Goal: Task Accomplishment & Management: Manage account settings

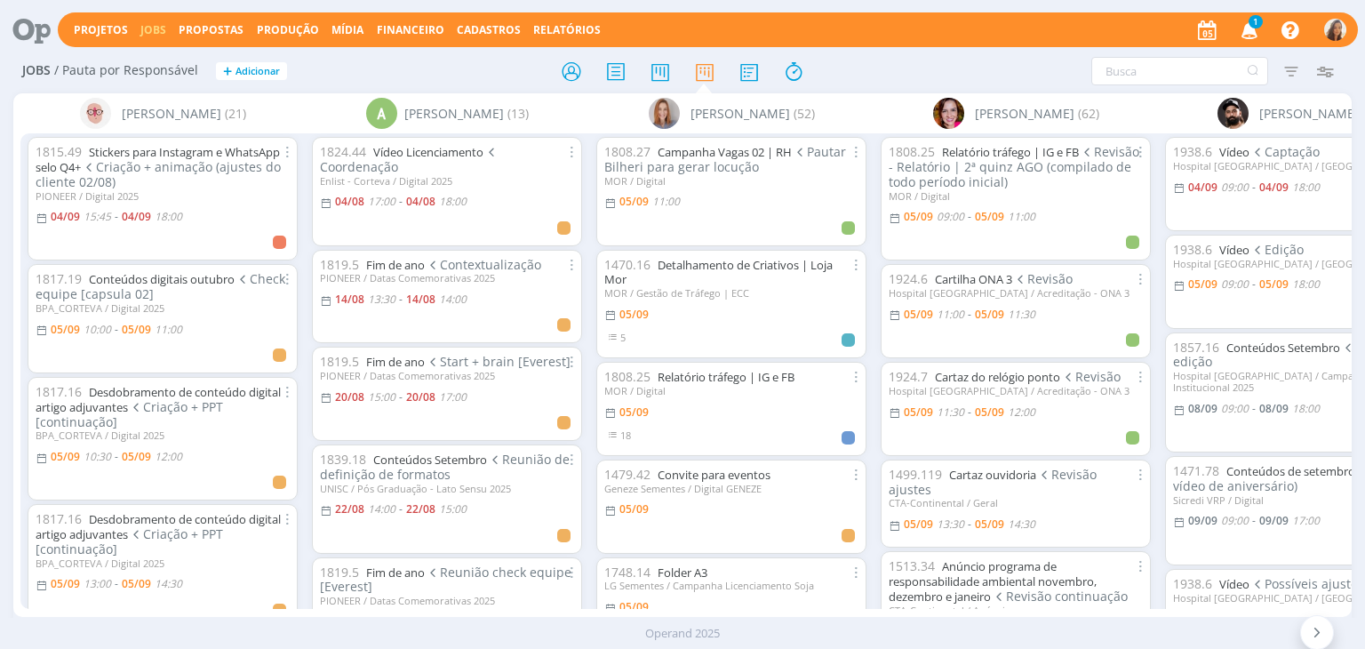
click at [1245, 40] on icon "button" at bounding box center [1249, 29] width 31 height 30
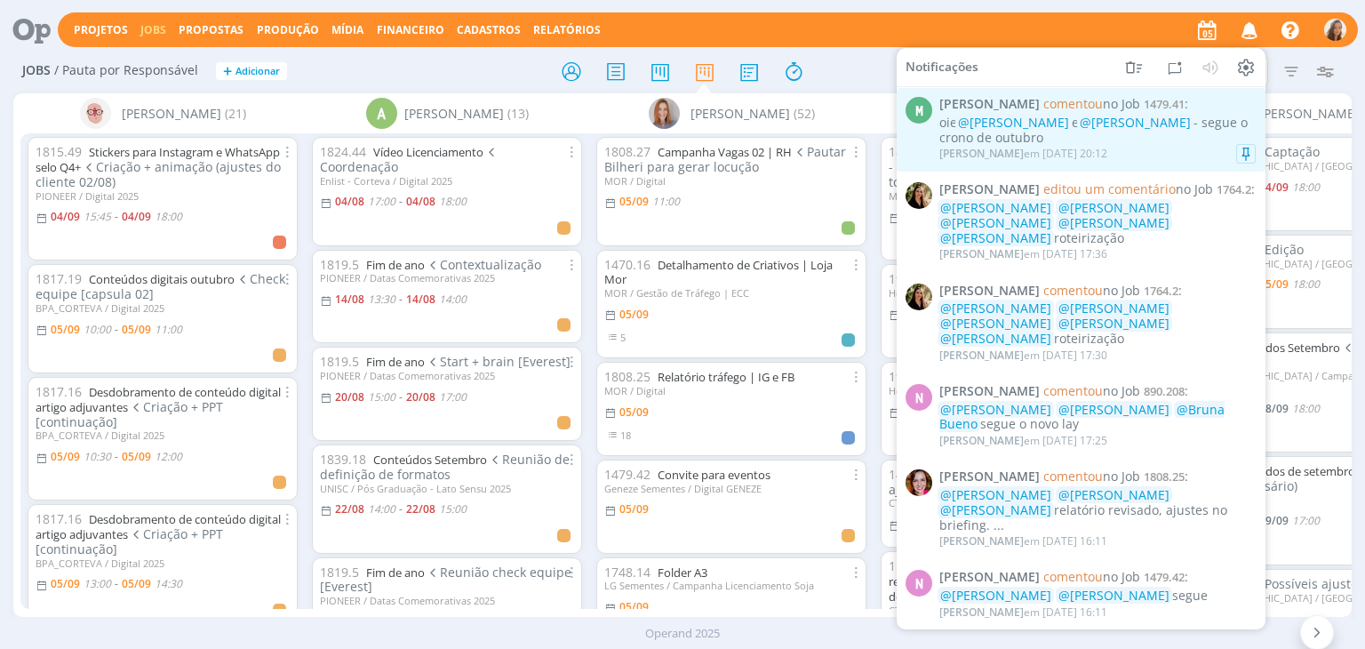
click at [1130, 140] on div "oie @[PERSON_NAME] e @[PERSON_NAME] - segue o crono de outubro" at bounding box center [1097, 131] width 316 height 30
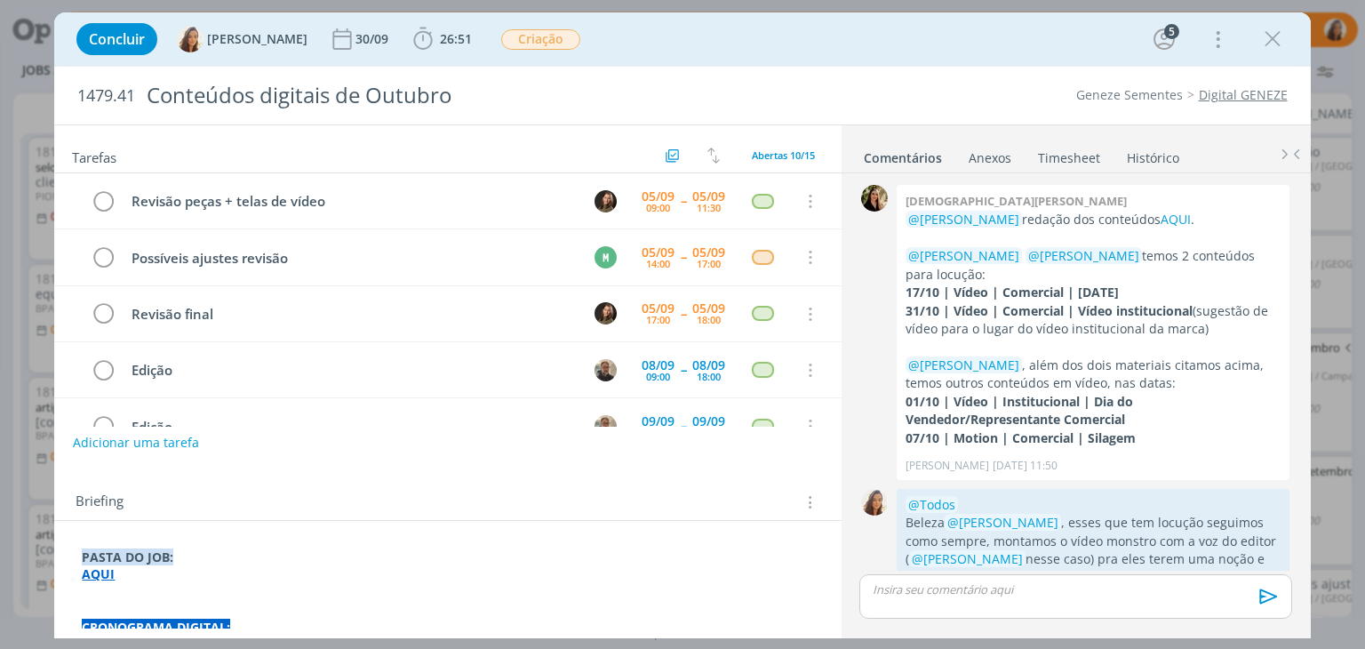
scroll to position [155, 0]
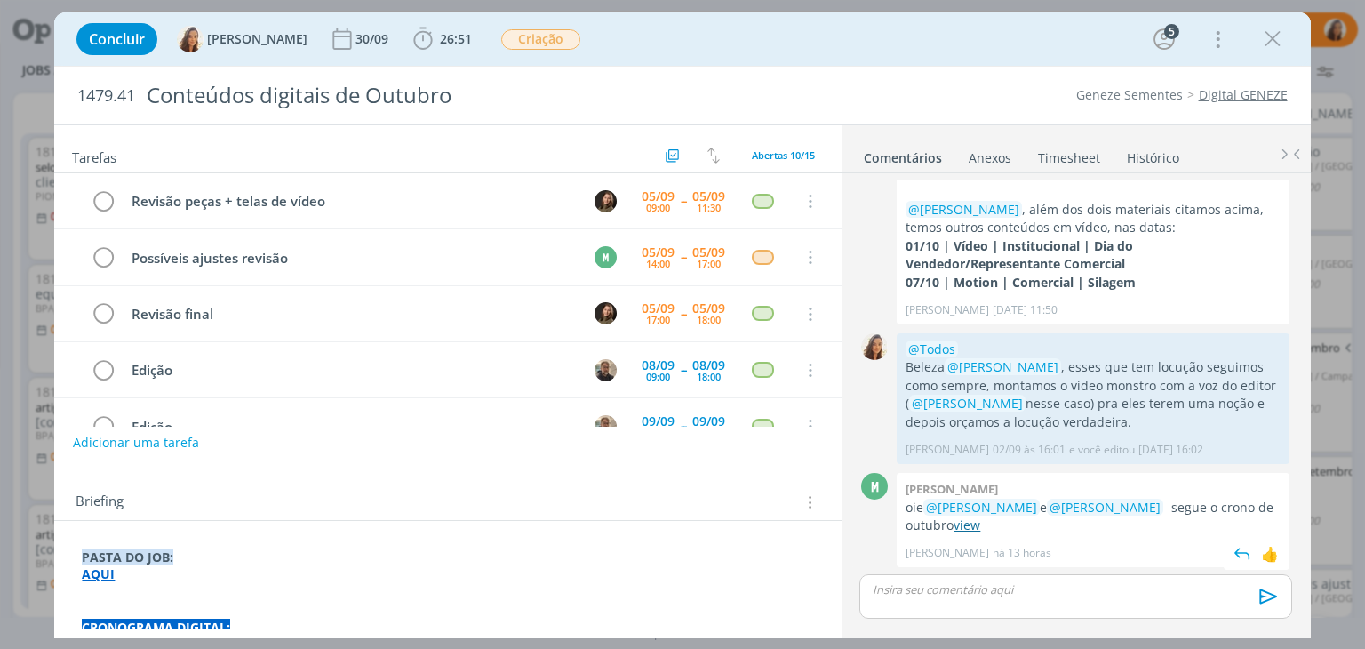
click at [970, 526] on link "view" at bounding box center [966, 524] width 27 height 17
click at [1269, 36] on icon "dialog" at bounding box center [1272, 39] width 27 height 27
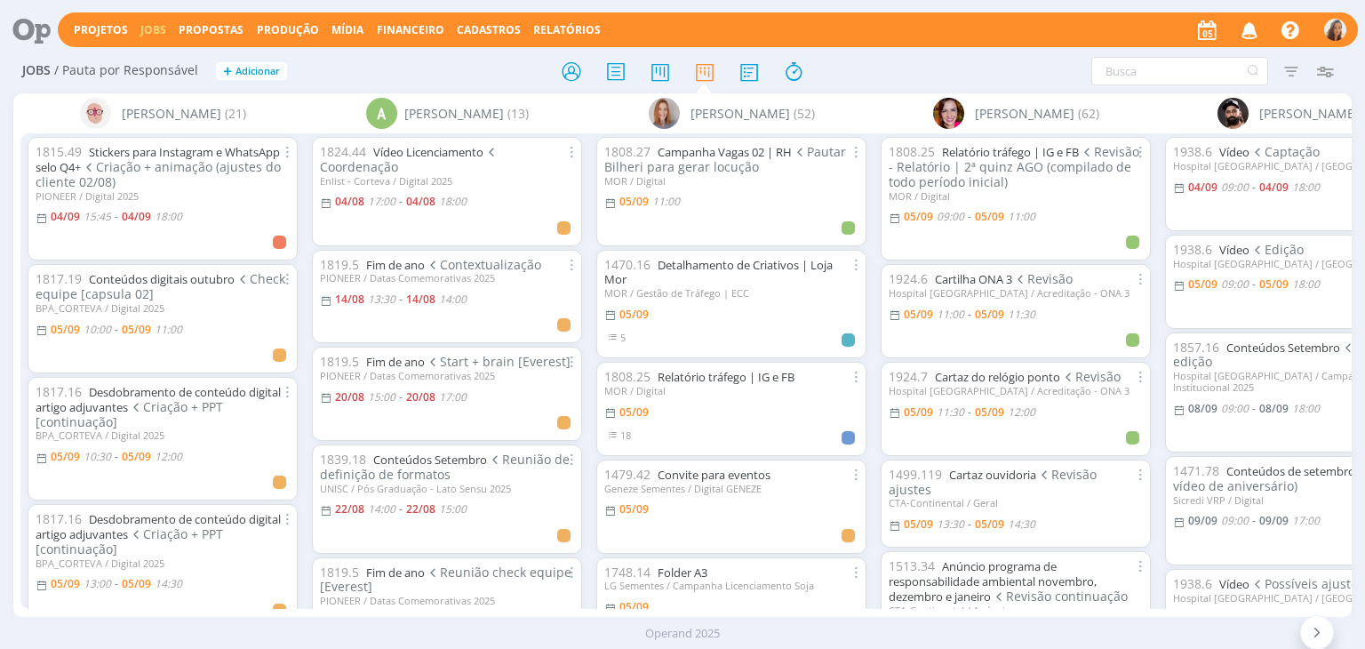
click at [1248, 37] on icon "button" at bounding box center [1249, 29] width 31 height 30
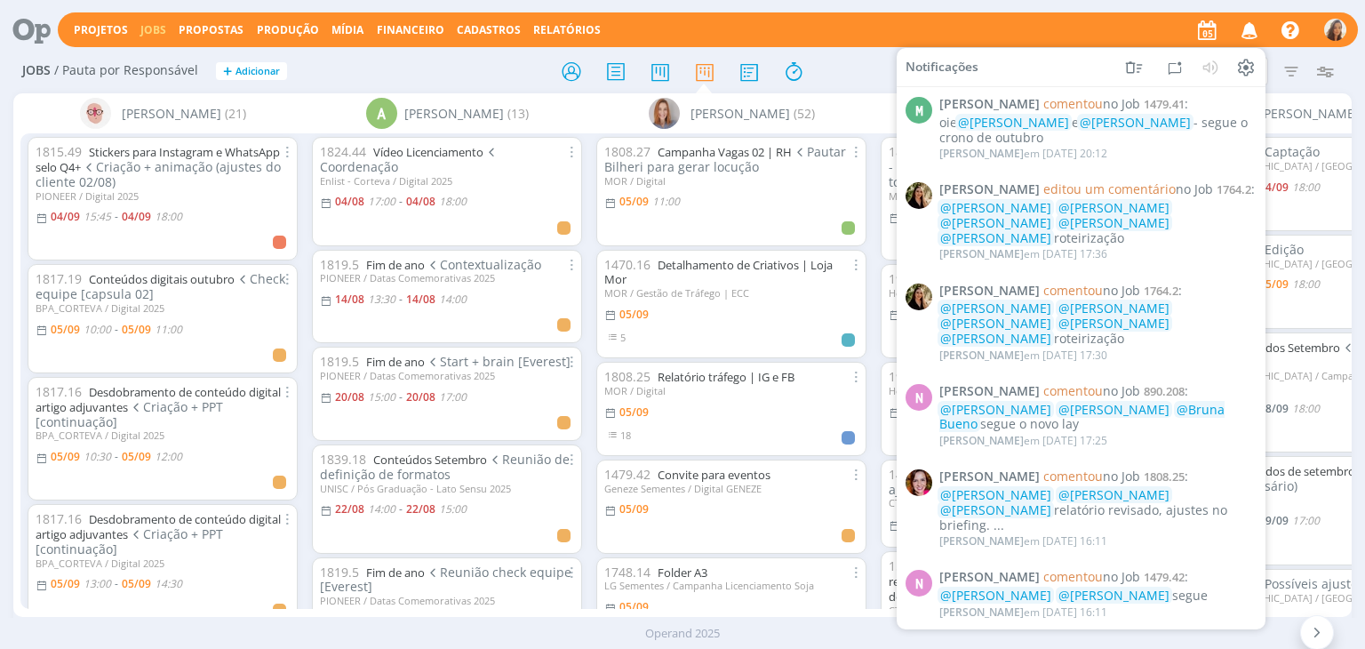
click at [18, 30] on icon at bounding box center [25, 29] width 36 height 35
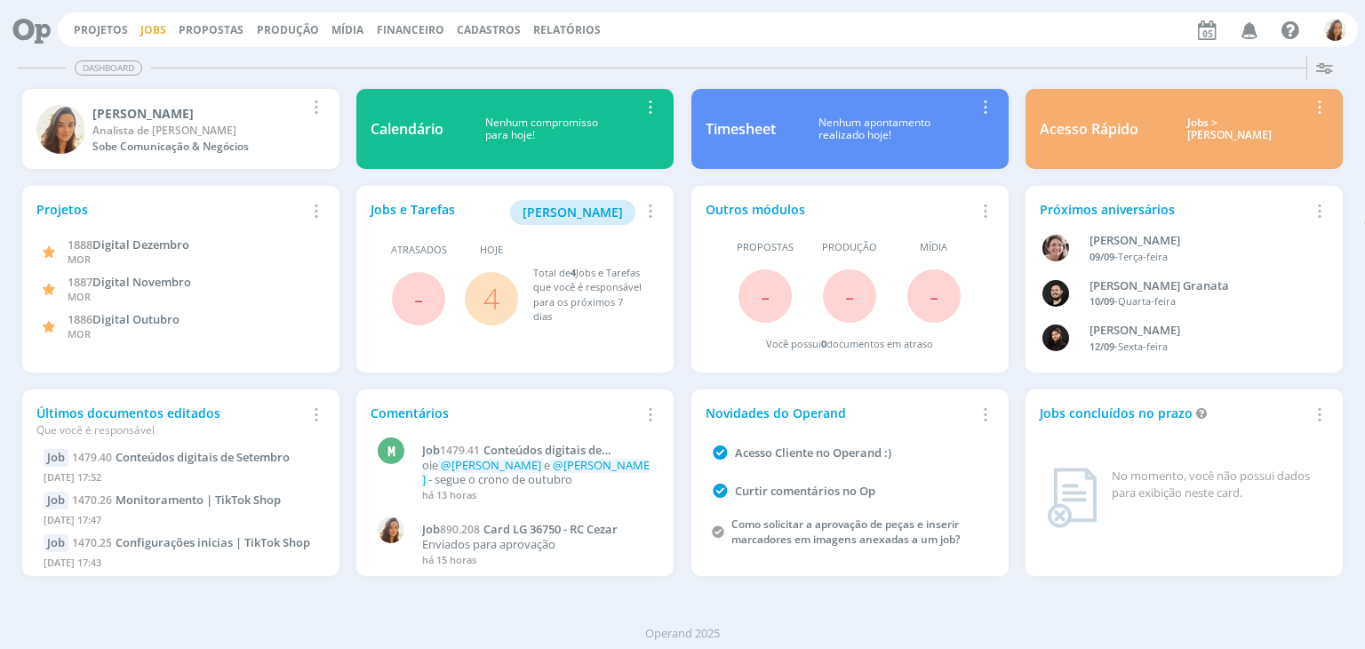
click at [142, 29] on link "Jobs" at bounding box center [153, 29] width 26 height 15
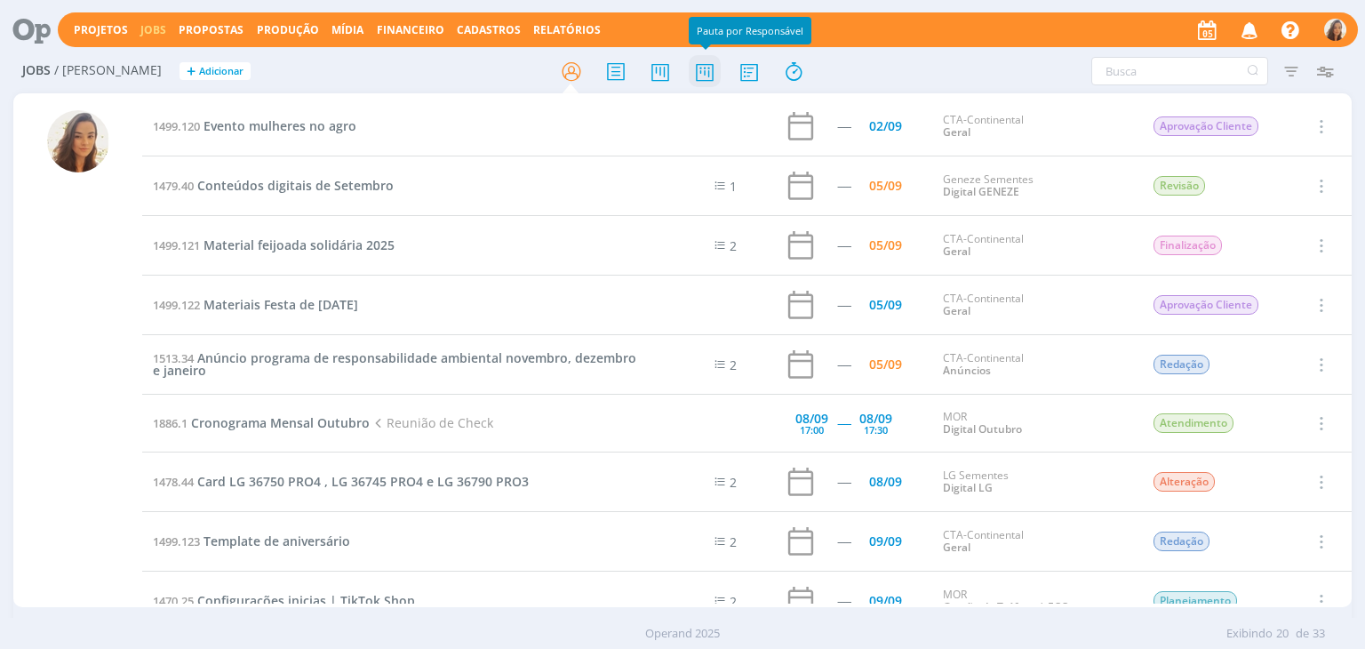
click at [706, 72] on icon at bounding box center [705, 71] width 32 height 35
